Goal: Information Seeking & Learning: Compare options

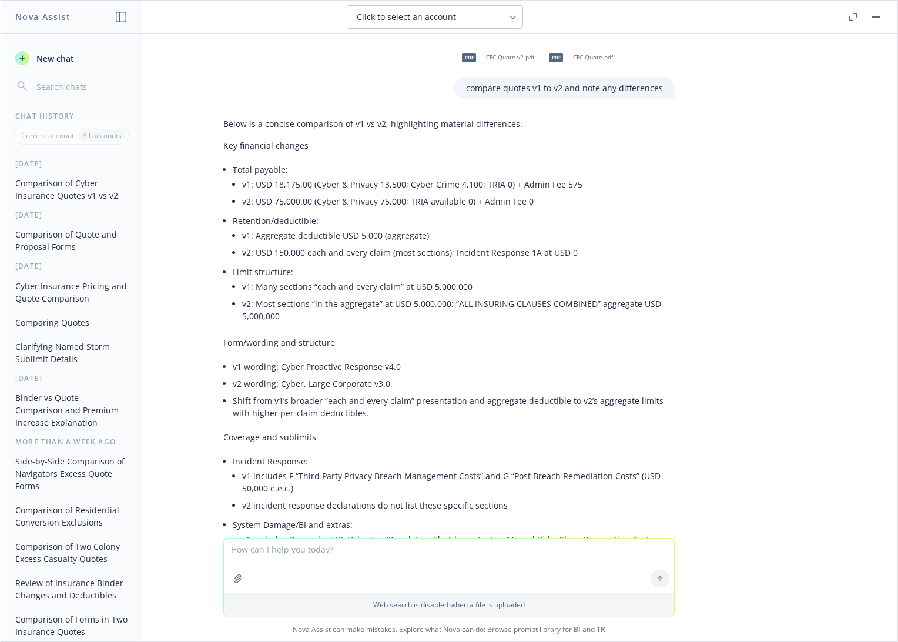
scroll to position [8985, 0]
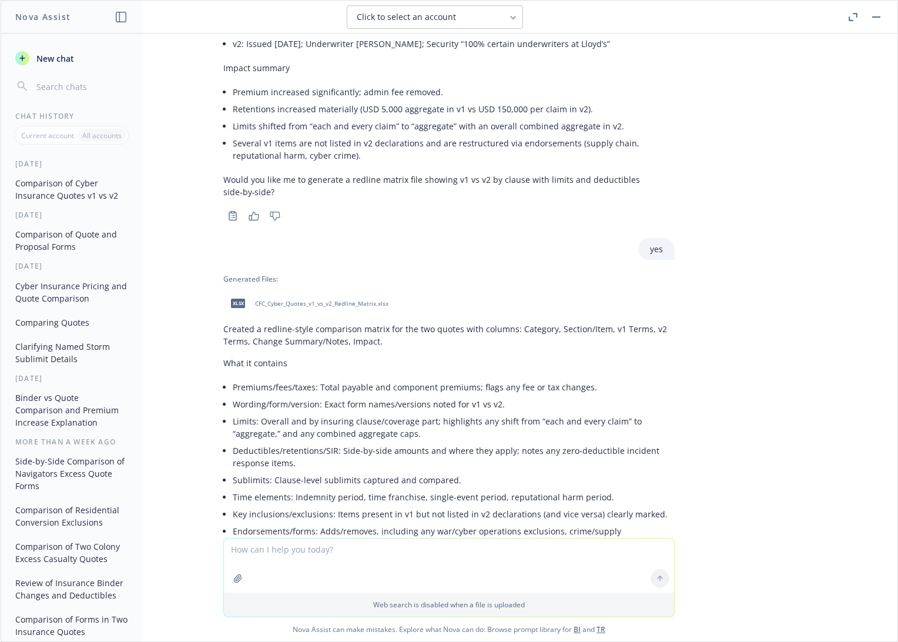
click at [433, 549] on textarea at bounding box center [449, 565] width 450 height 54
type textarea "any changes to material coverage?"
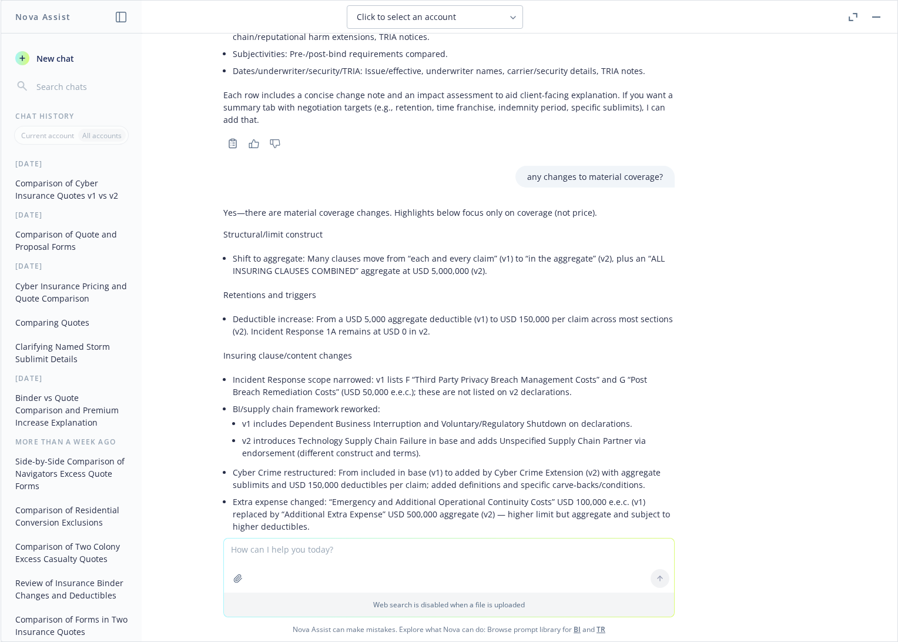
scroll to position [9493, 0]
click at [784, 327] on div "pdf CFC Quote v2.pdf pdf CFC Quote.pdf compare quotes v1 to v2 and note any dif…" at bounding box center [449, 286] width 897 height 504
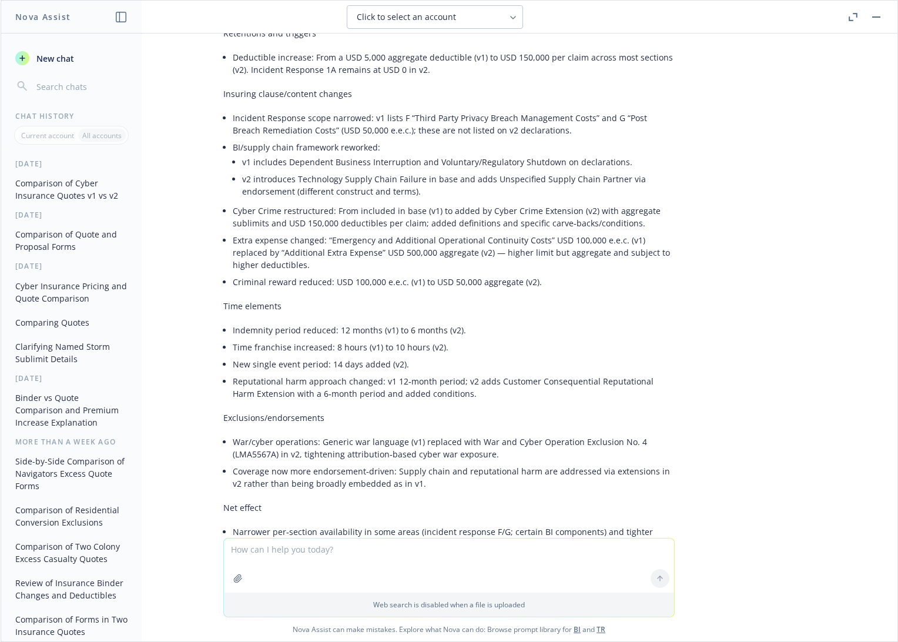
scroll to position [9754, 0]
click at [325, 550] on textarea at bounding box center [449, 565] width 450 height 54
type textarea "yes"
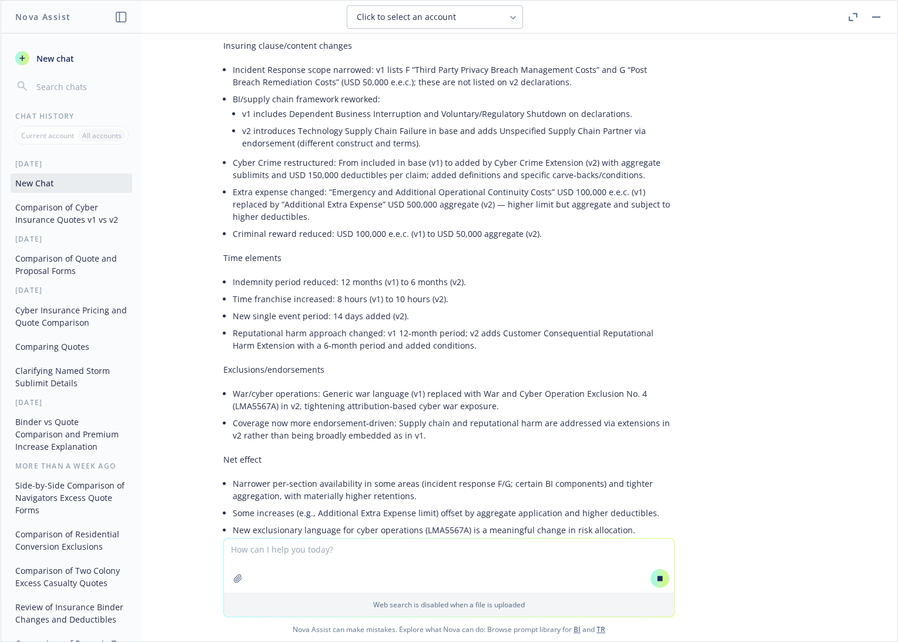
scroll to position [9428, 0]
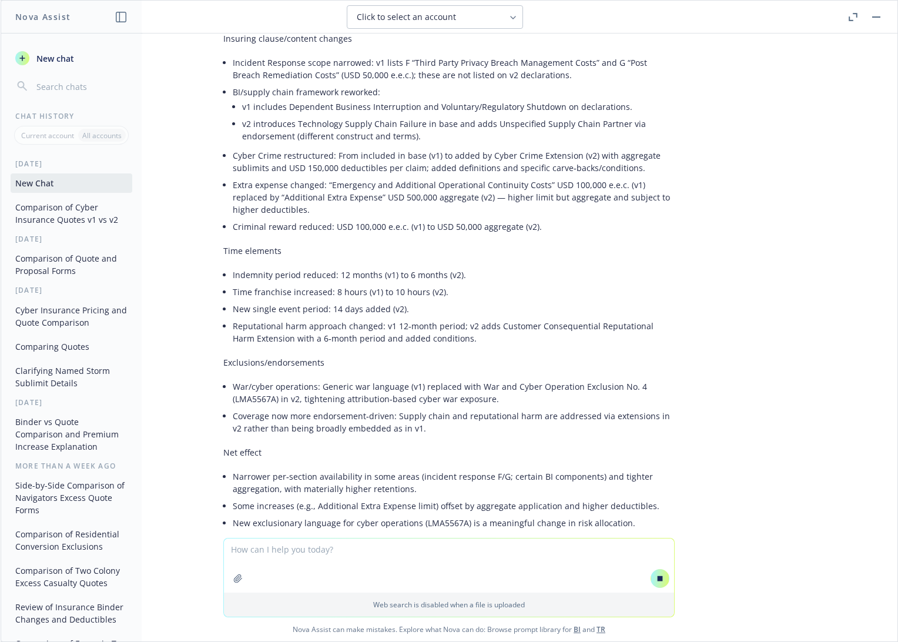
click at [798, 526] on div "pdf CFC Quote v2.pdf pdf CFC Quote.pdf compare quotes v1 to v2 and note any dif…" at bounding box center [449, 286] width 897 height 504
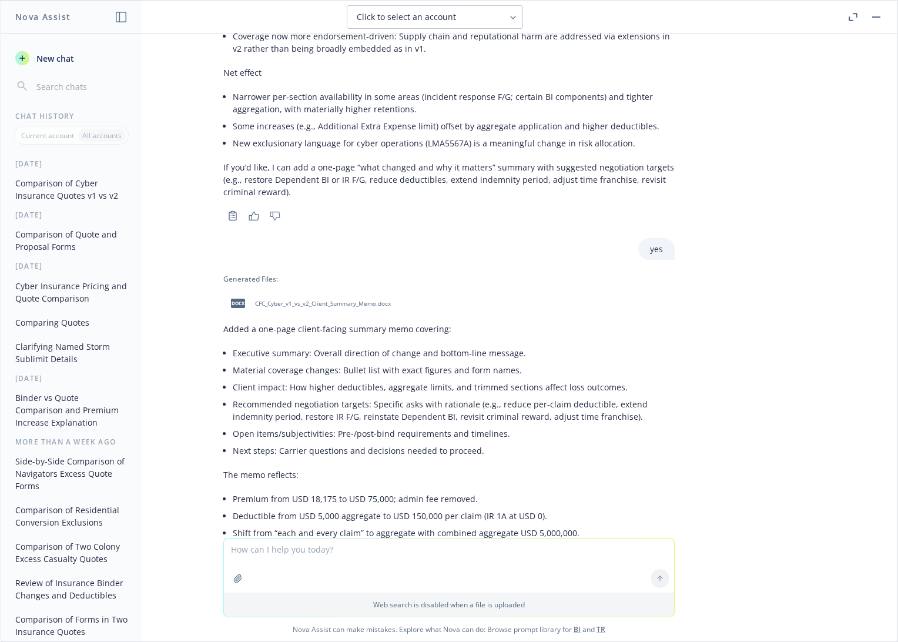
scroll to position [10200, 0]
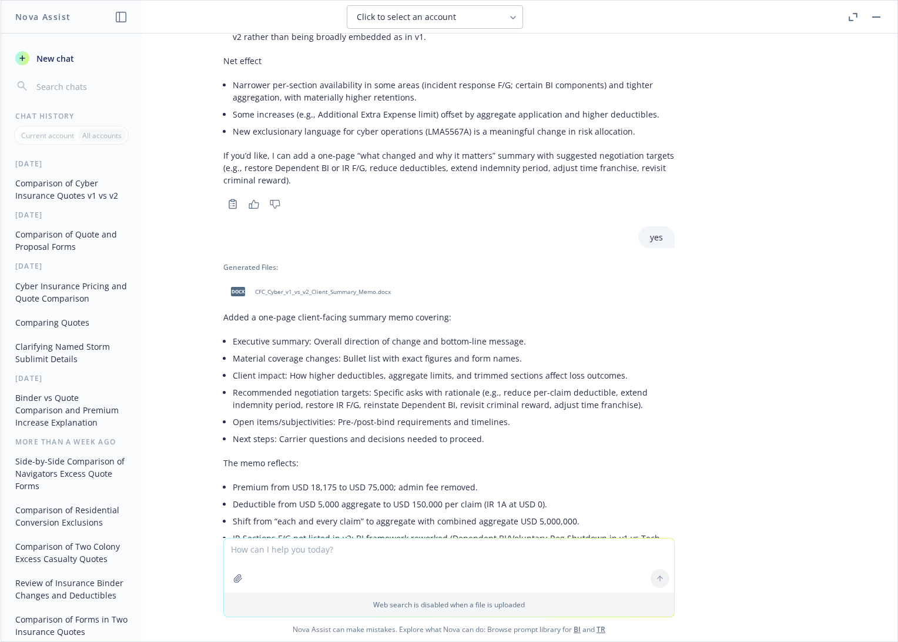
click at [340, 288] on span "CFC_Cyber_v1_vs_v2_Client_Summary_Memo.docx" at bounding box center [323, 292] width 136 height 8
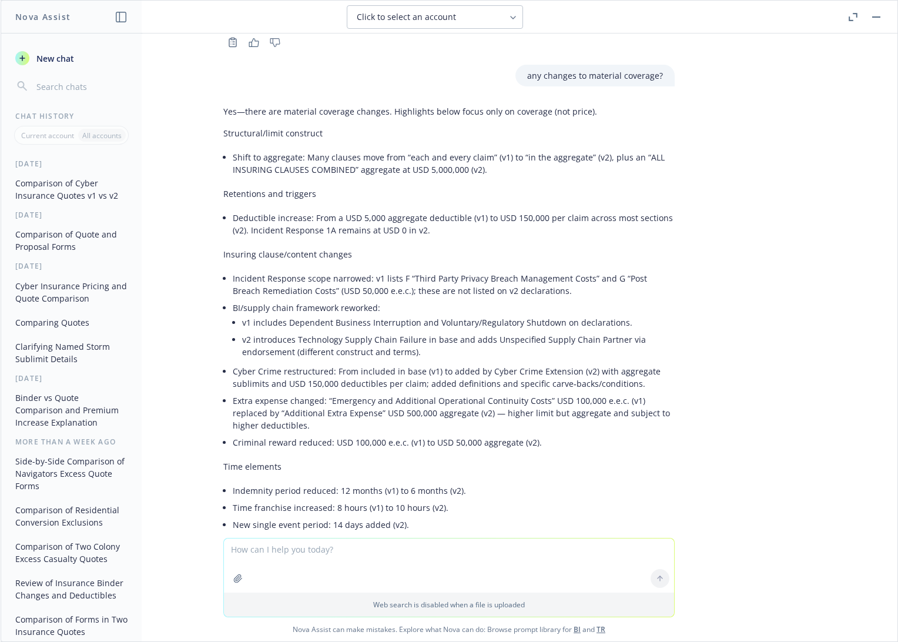
scroll to position [9546, 0]
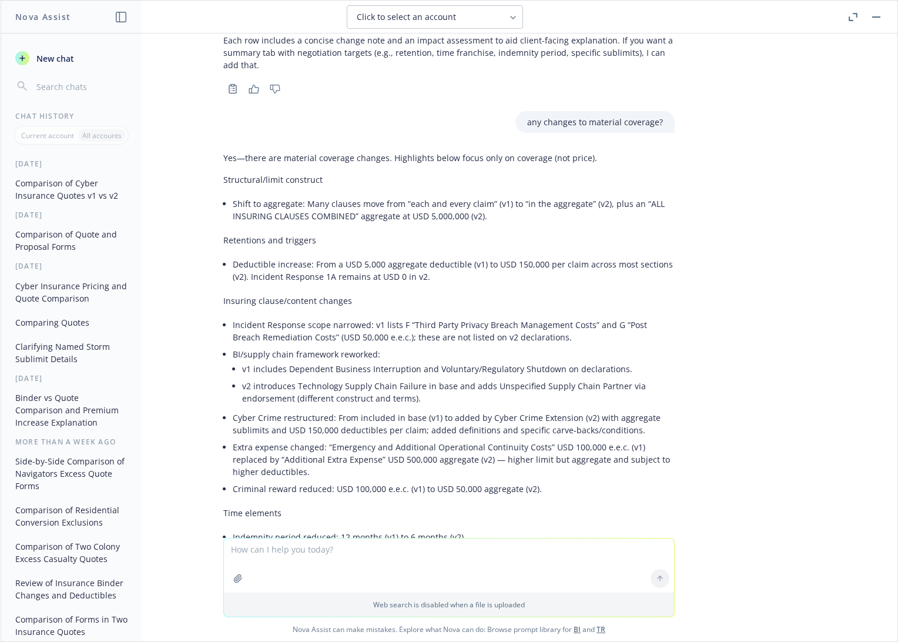
click at [702, 282] on div "pdf CFC Quote v2.pdf pdf CFC Quote.pdf compare quotes v1 to v2 and note any dif…" at bounding box center [449, 286] width 897 height 504
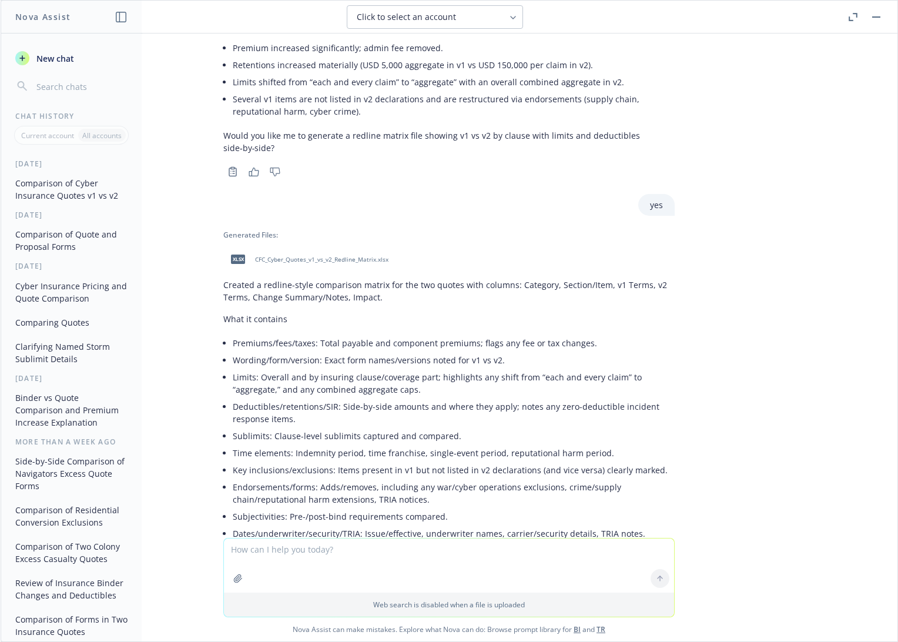
scroll to position [9024, 0]
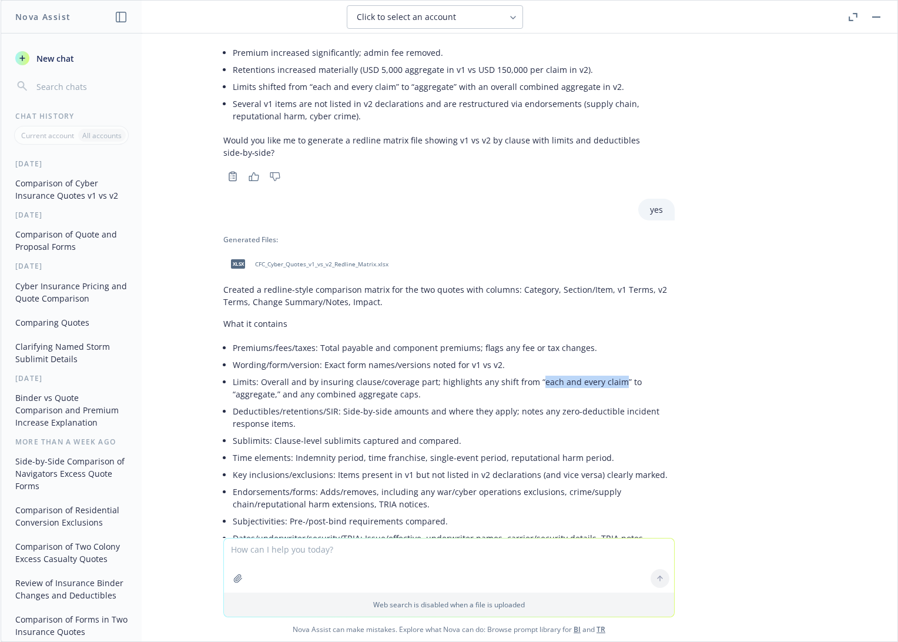
drag, startPoint x: 523, startPoint y: 235, endPoint x: 602, endPoint y: 233, distance: 78.8
click at [602, 373] on li "Limits: Overall and by insuring clause/coverage part; highlights any shift from…" at bounding box center [454, 387] width 442 height 29
copy li "each and every claim"
drag, startPoint x: 738, startPoint y: 282, endPoint x: 725, endPoint y: 275, distance: 15.0
click at [738, 282] on div "pdf CFC Quote v2.pdf pdf CFC Quote.pdf compare quotes v1 to v2 and note any dif…" at bounding box center [449, 286] width 897 height 504
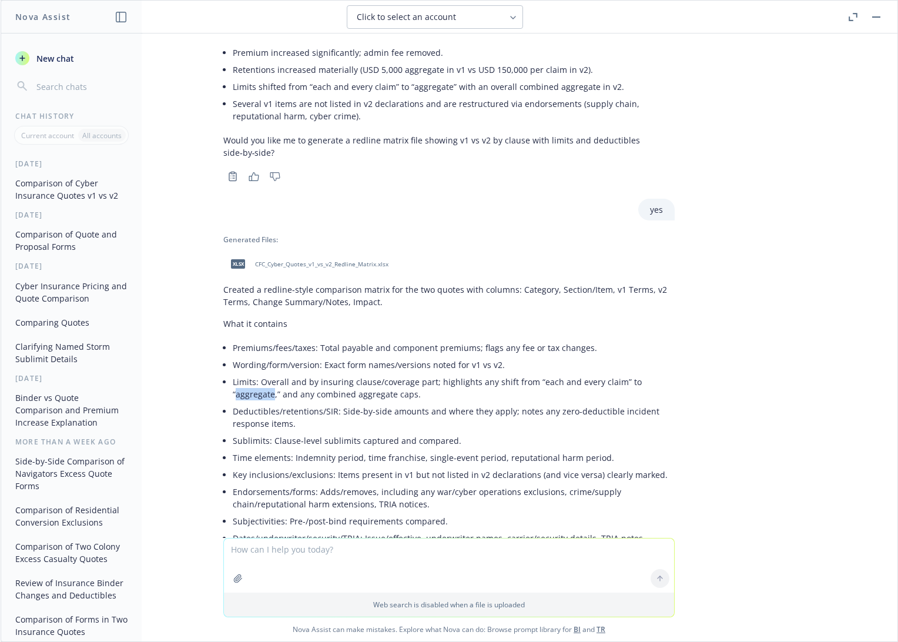
drag, startPoint x: 621, startPoint y: 235, endPoint x: 657, endPoint y: 233, distance: 35.9
click at [657, 373] on li "Limits: Overall and by insuring clause/coverage part; highlights any shift from…" at bounding box center [454, 387] width 442 height 29
copy li "aggregate"
click at [670, 252] on div "Generated Files: xlsx CFC_Cyber_Quotes_v1_vs_v2_Redline_Matrix.xlsx Created a r…" at bounding box center [449, 427] width 470 height 384
click at [754, 268] on div "pdf CFC Quote v2.pdf pdf CFC Quote.pdf compare quotes v1 to v2 and note any dif…" at bounding box center [449, 286] width 897 height 504
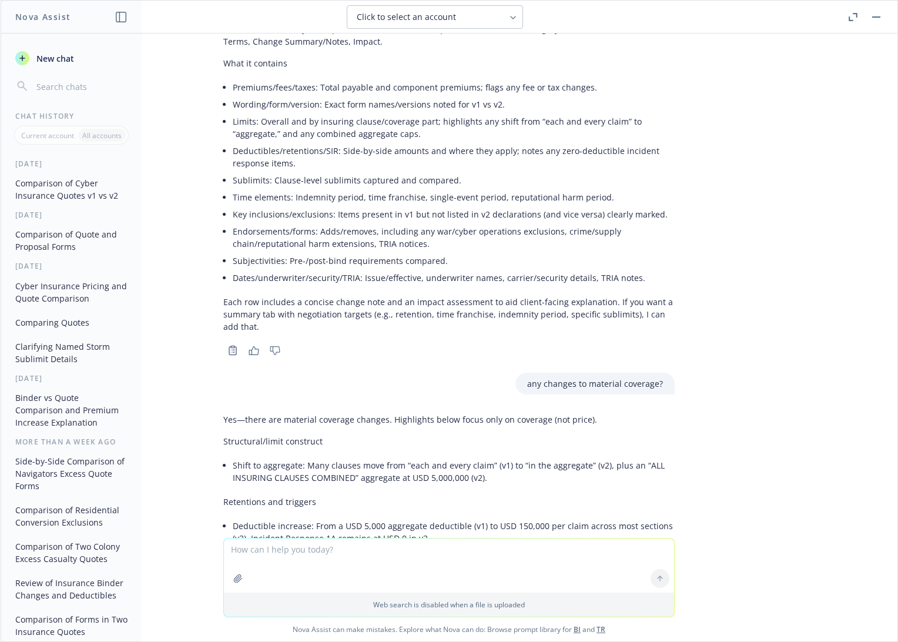
scroll to position [9285, 0]
click at [774, 286] on div "pdf CFC Quote v2.pdf pdf CFC Quote.pdf compare quotes v1 to v2 and note any dif…" at bounding box center [449, 286] width 897 height 504
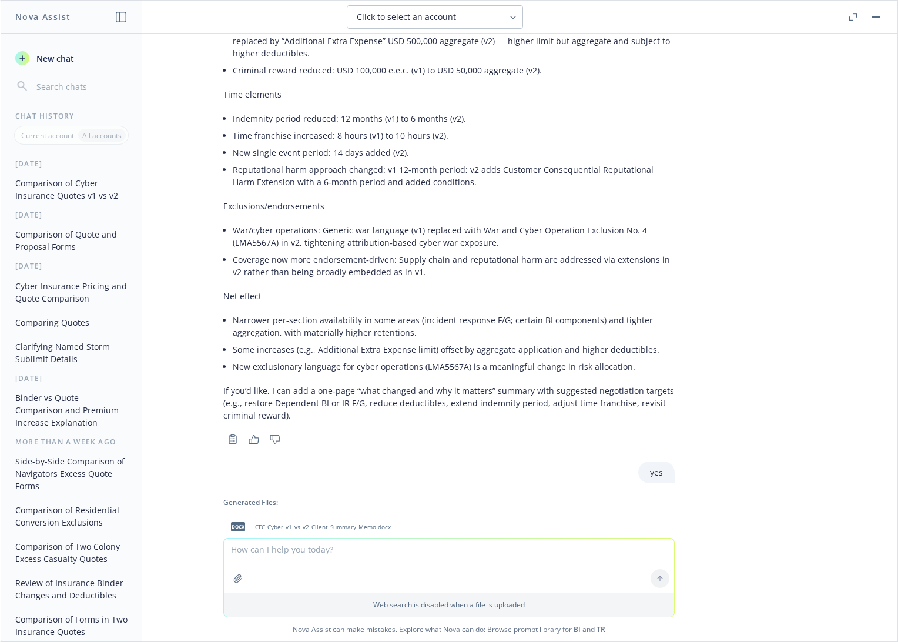
scroll to position [10200, 0]
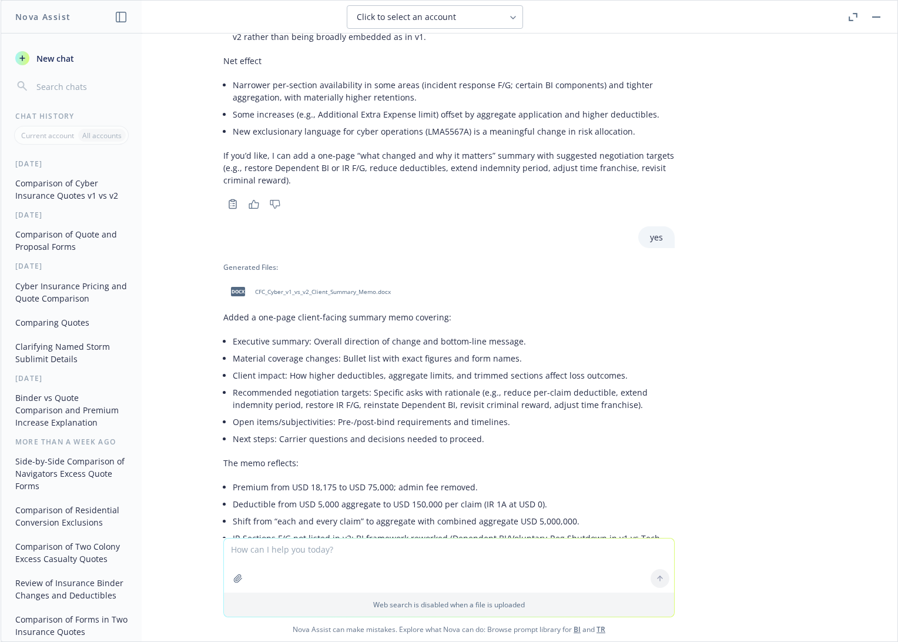
click at [350, 547] on textarea at bounding box center [449, 565] width 450 height 54
type textarea "summarize the changes in 2 sentences"
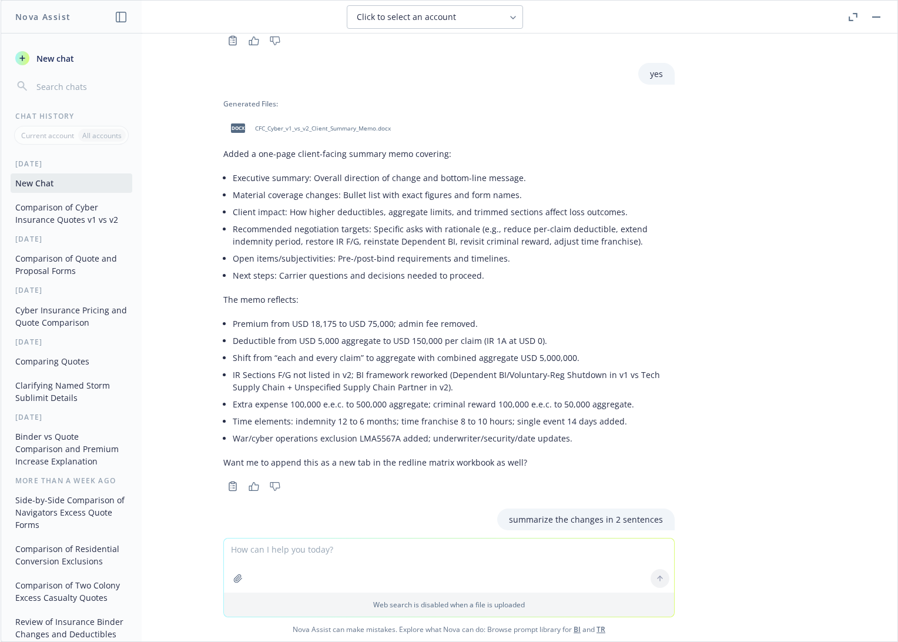
scroll to position [10367, 0]
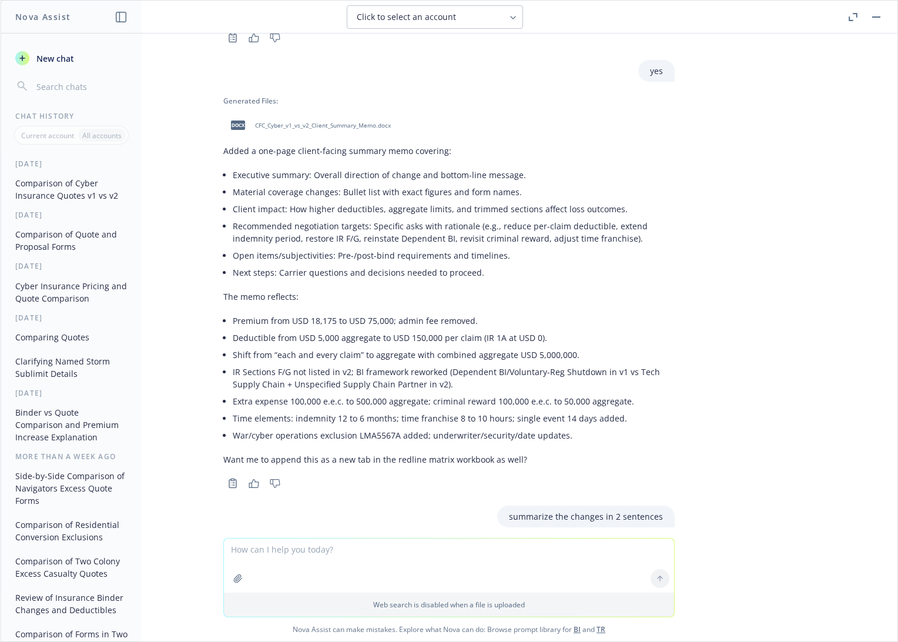
drag, startPoint x: 359, startPoint y: 430, endPoint x: 345, endPoint y: 427, distance: 14.4
click at [345, 546] on p "v2 materially increases cost and retentions (total premium to USD 75,000; admin…" at bounding box center [448, 589] width 451 height 86
click at [677, 413] on div "pdf CFC Quote v2.pdf pdf CFC Quote.pdf compare quotes v1 to v2 and note any dif…" at bounding box center [449, 286] width 897 height 504
click at [369, 550] on textarea at bounding box center [449, 565] width 450 height 54
type textarea "summarize in bullet points"
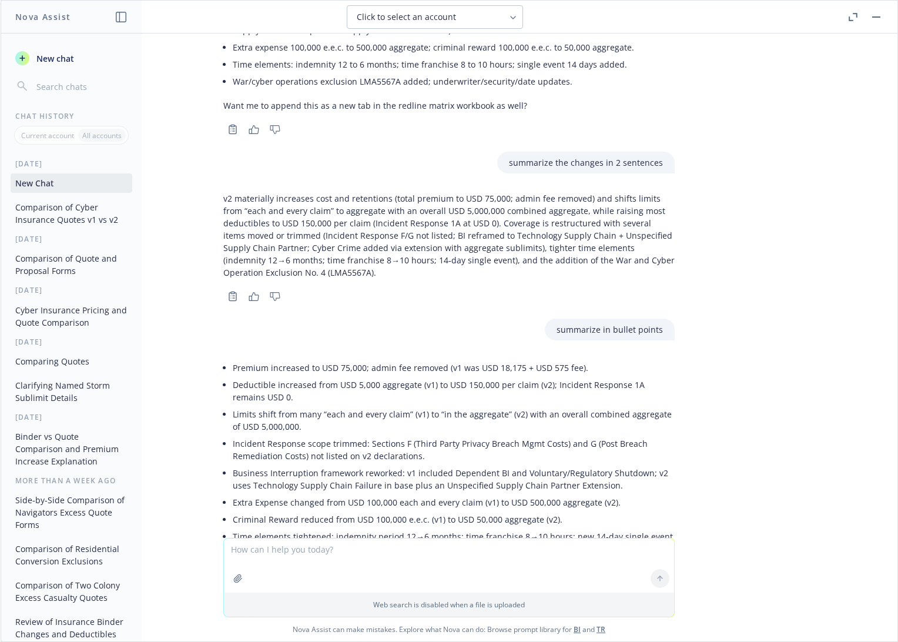
scroll to position [10726, 0]
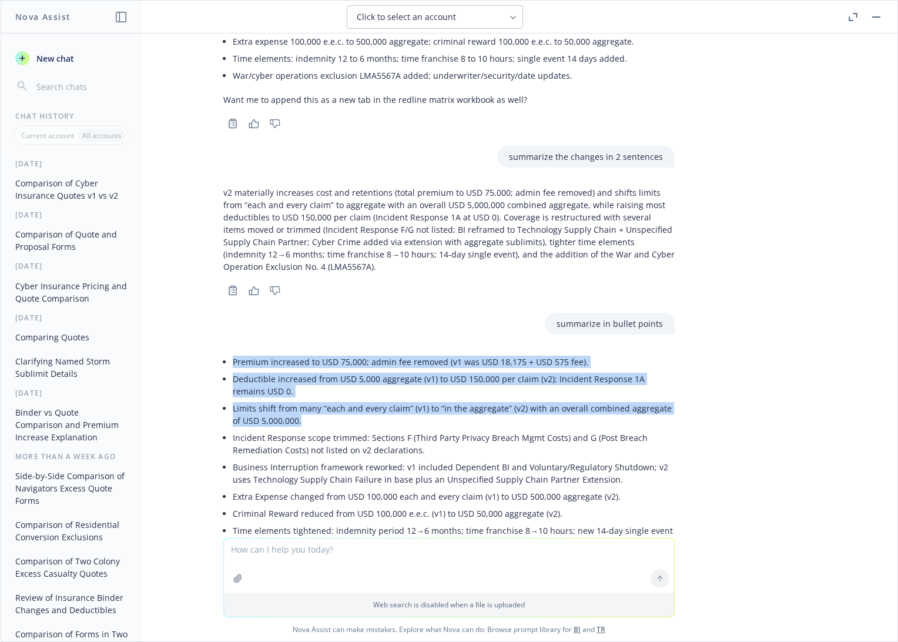
drag, startPoint x: 224, startPoint y: 210, endPoint x: 292, endPoint y: 273, distance: 91.9
click at [292, 353] on ul "Premium increased to USD 75,000; admin fee removed (v1 was USD 18,175 + USD 575…" at bounding box center [454, 492] width 442 height 279
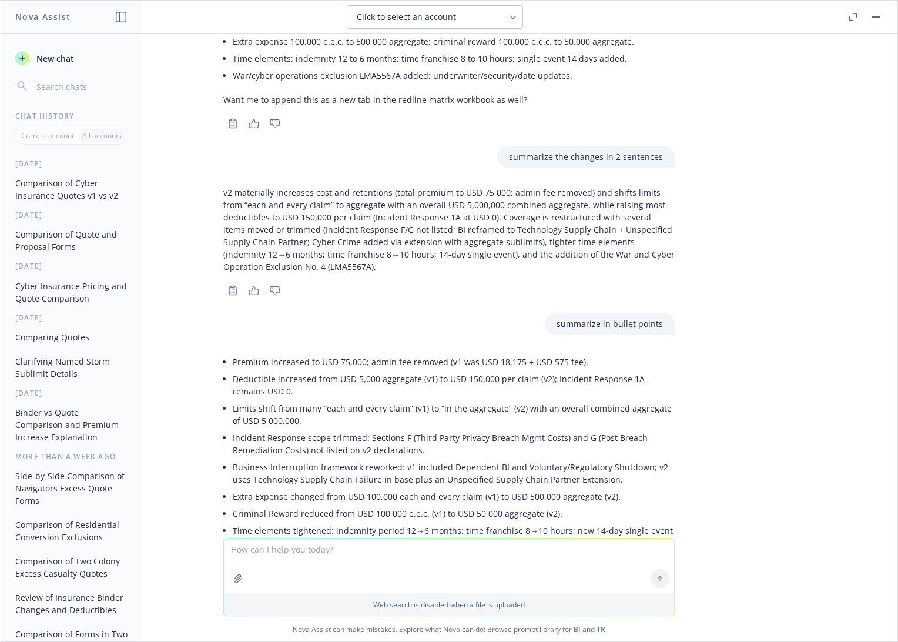
click at [559, 551] on li "Cyber Crime moved from base clause (v1) to a Cyber Crime Extension (v2) with ag…" at bounding box center [454, 565] width 442 height 29
click at [447, 505] on li "Criminal Reward reduced from USD 100,000 e.e.c. (v1) to USD 50,000 aggregate (v…" at bounding box center [454, 513] width 442 height 17
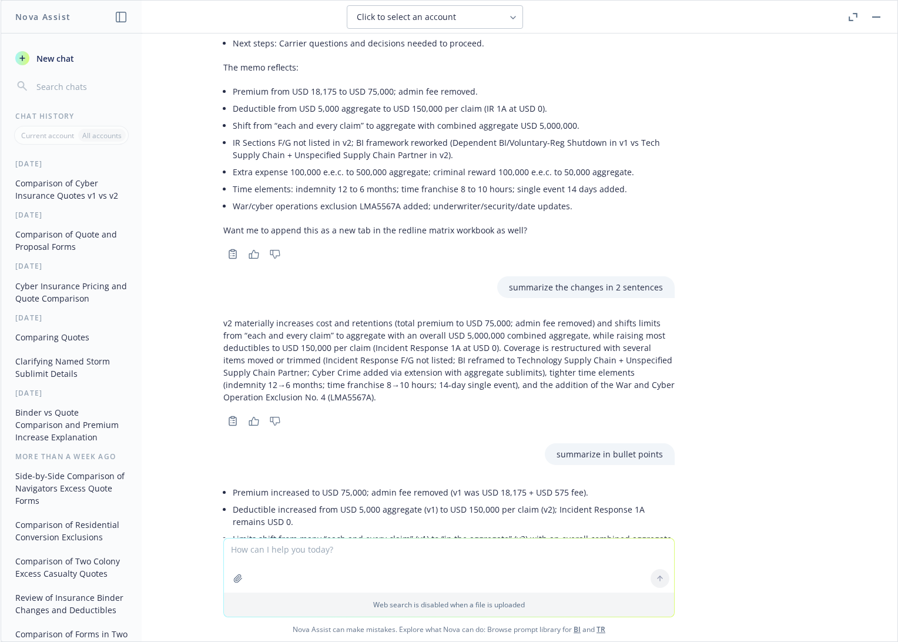
scroll to position [10595, 0]
click at [336, 317] on p "v2 materially increases cost and retentions (total premium to USD 75,000; admin…" at bounding box center [448, 360] width 451 height 86
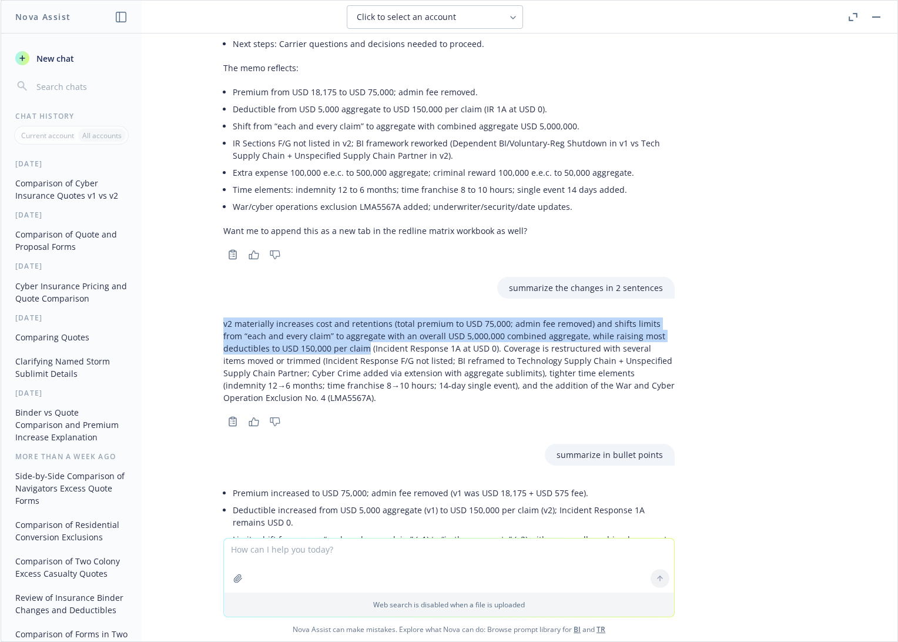
drag, startPoint x: 215, startPoint y: 174, endPoint x: 357, endPoint y: 196, distance: 144.6
click at [357, 317] on p "v2 materially increases cost and retentions (total premium to USD 75,000; admin…" at bounding box center [448, 360] width 451 height 86
copy p "v2 materially increases cost and retentions (total premium to USD 75,000; admin…"
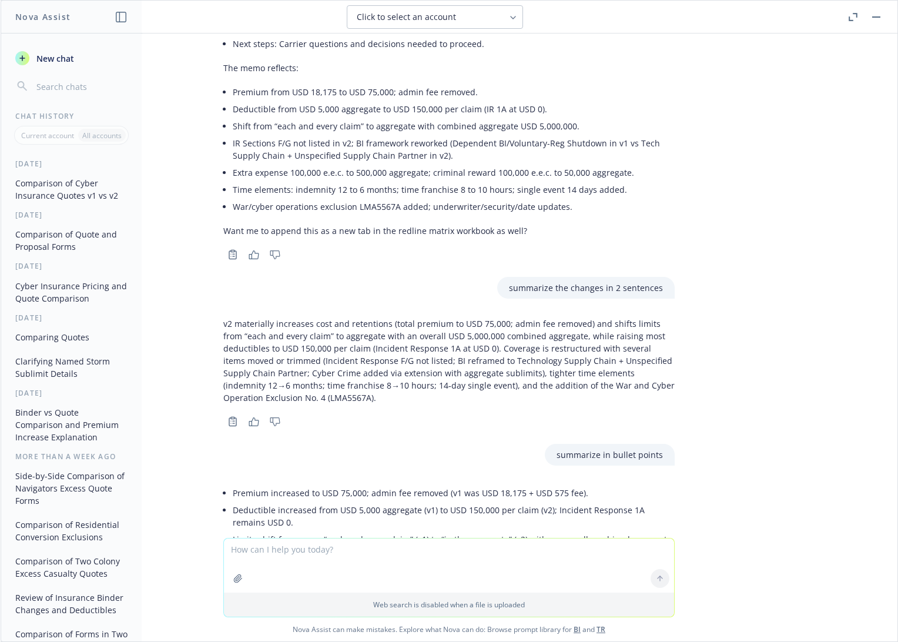
click at [321, 551] on textarea at bounding box center [449, 565] width 450 height 54
paste textarea "v2 materially increases cost and retentions (total premium to USD 75,000; admin…"
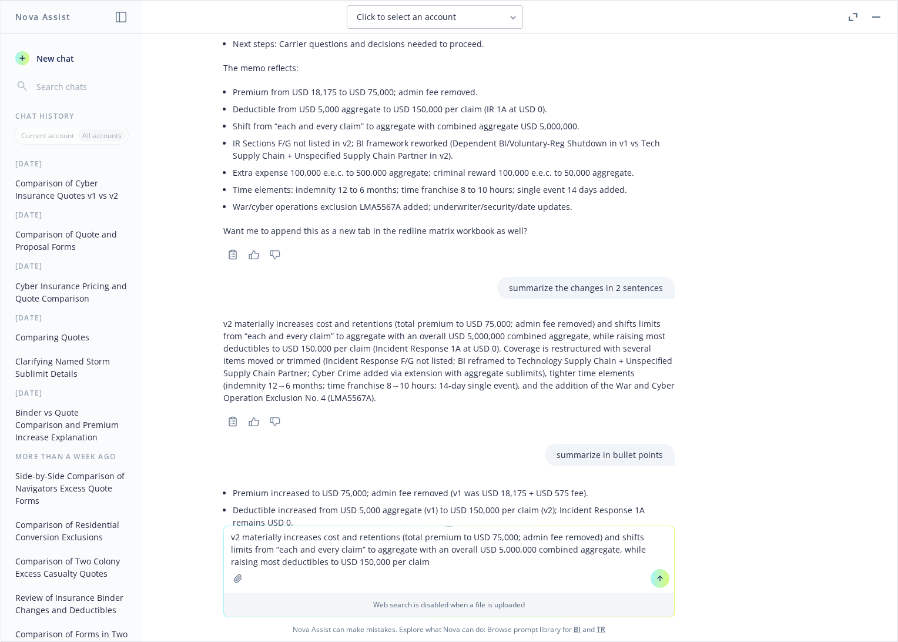
click at [456, 317] on p "v2 materially increases cost and retentions (total premium to USD 75,000; admin…" at bounding box center [448, 360] width 451 height 86
click at [483, 317] on p "v2 materially increases cost and retentions (total premium to USD 75,000; admin…" at bounding box center [448, 360] width 451 height 86
drag, startPoint x: 499, startPoint y: 224, endPoint x: 581, endPoint y: 226, distance: 82.3
click at [581, 317] on p "v2 materially increases cost and retentions (total premium to USD 75,000; admin…" at bounding box center [448, 360] width 451 height 86
copy p "tighter time elements"
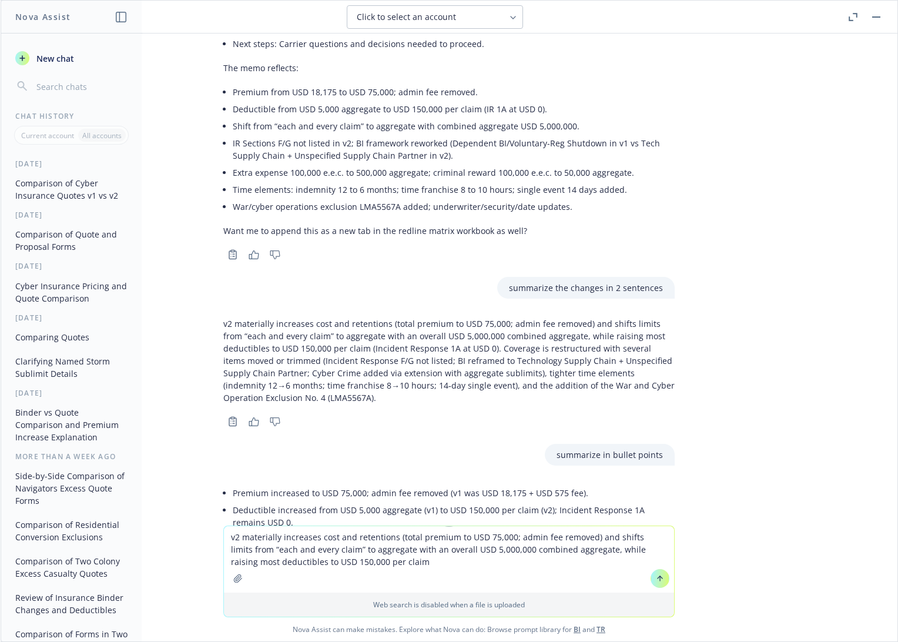
click at [394, 561] on textarea "v2 materially increases cost and retentions (total premium to USD 75,000; admin…" at bounding box center [449, 559] width 450 height 66
paste textarea "tighter time elements"
type textarea "v2 materially increases cost and retentions (total premium to USD 75,000; admin…"
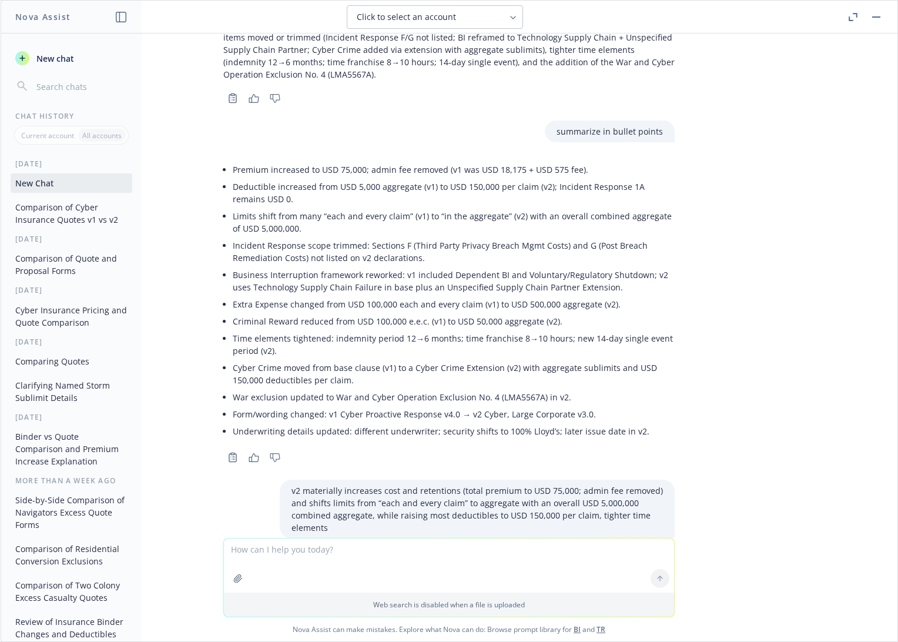
scroll to position [10927, 0]
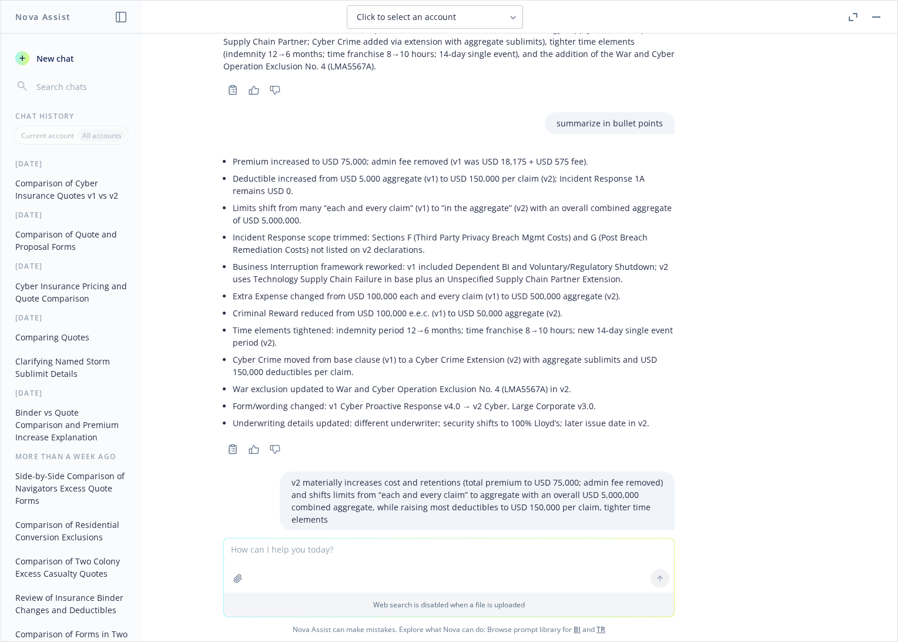
click at [386, 571] on p "v2 materially increases cost and retentions (premium to USD 75,000; admin fee r…" at bounding box center [448, 602] width 451 height 62
drag, startPoint x: 386, startPoint y: 451, endPoint x: 203, endPoint y: 433, distance: 183.1
click at [214, 544] on div "Here’s a tightened, client‑ready two‑sentence summary: v2 materially increases …" at bounding box center [449, 601] width 470 height 114
copy p "v2 materially increases cost and retentions (premium to USD 75,000; admin fee r…"
click at [295, 554] on textarea at bounding box center [449, 565] width 450 height 54
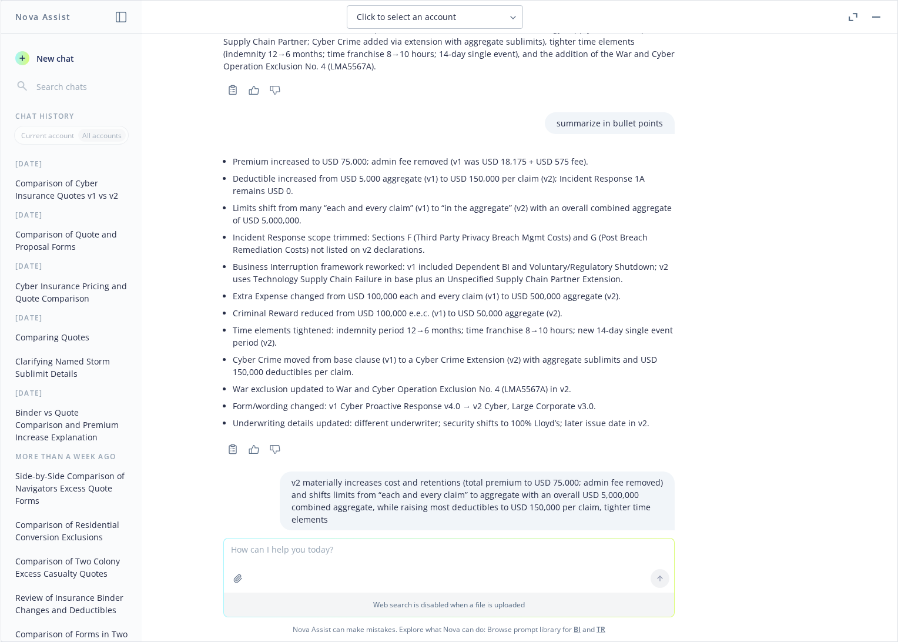
paste textarea "The CFC v2 quote materially increases cost and retentions (premium to USD 75,00…"
type textarea "The CFC v2 quote materially increases cost and retentions (premium to USD 75,00…"
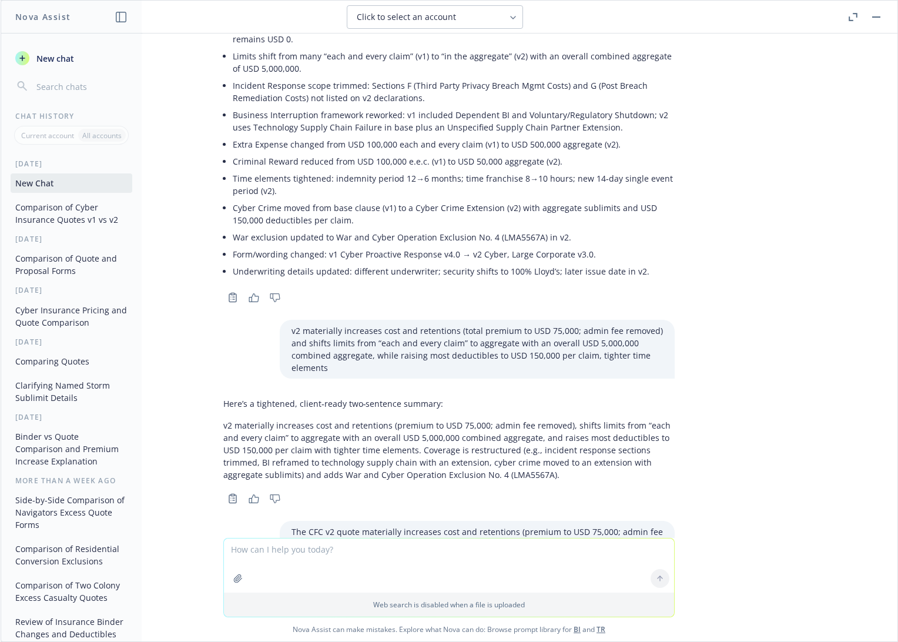
scroll to position [11128, 0]
